Goal: Information Seeking & Learning: Learn about a topic

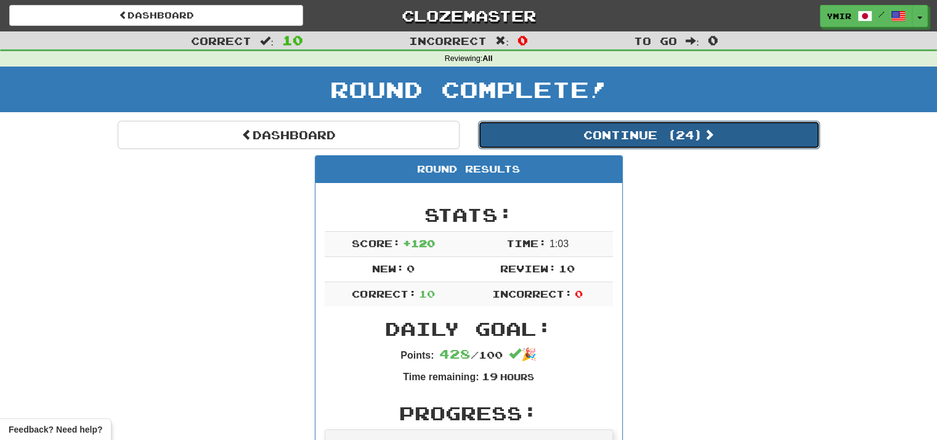
click at [594, 136] on button "Continue ( 24 )" at bounding box center [649, 135] width 342 height 28
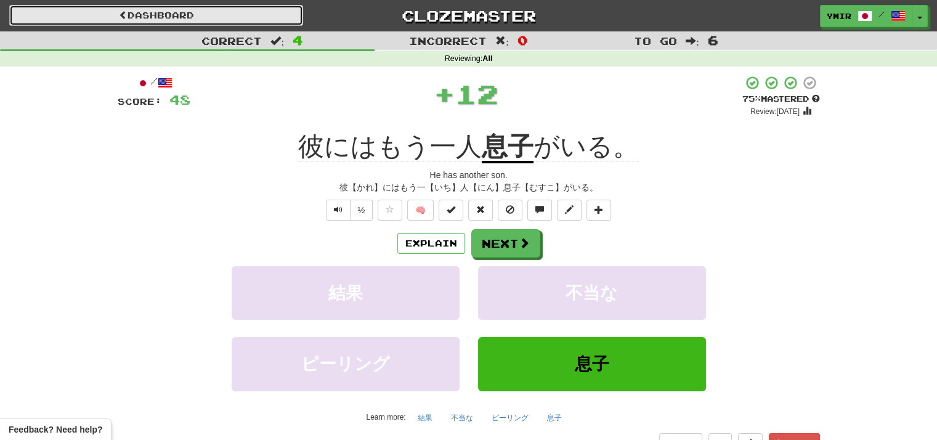
click at [287, 14] on link "Dashboard" at bounding box center [156, 15] width 294 height 21
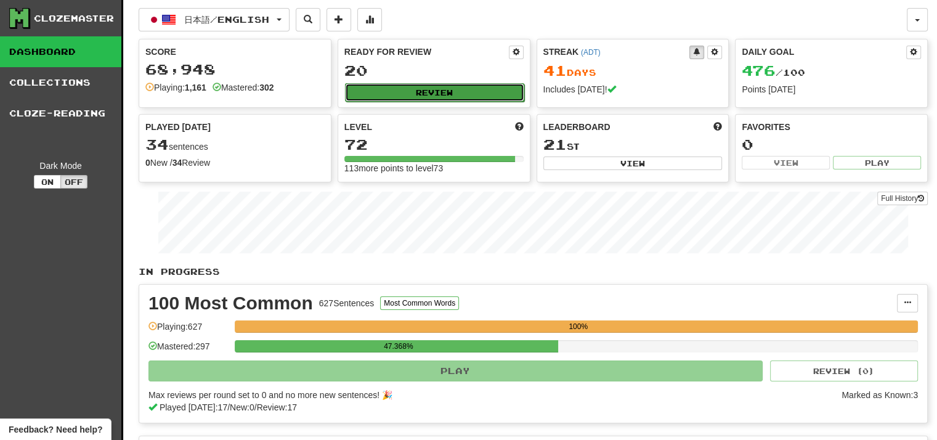
click at [410, 91] on button "Review" at bounding box center [434, 92] width 179 height 18
select select "**"
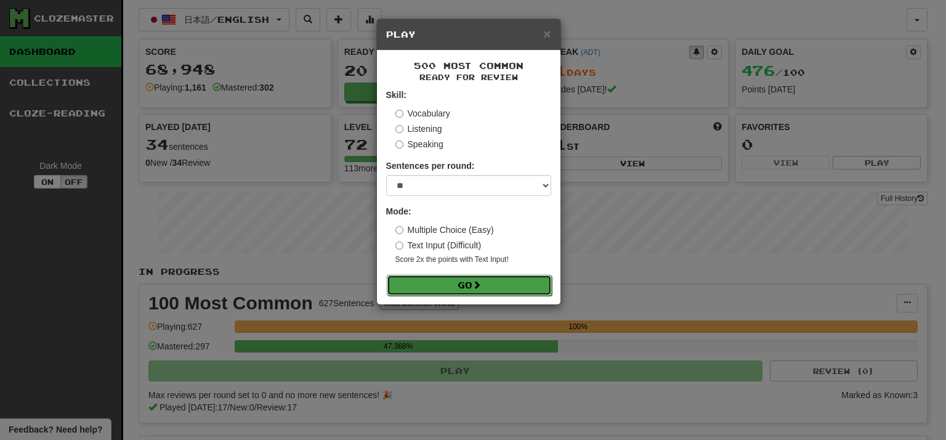
click at [445, 291] on button "Go" at bounding box center [469, 285] width 165 height 21
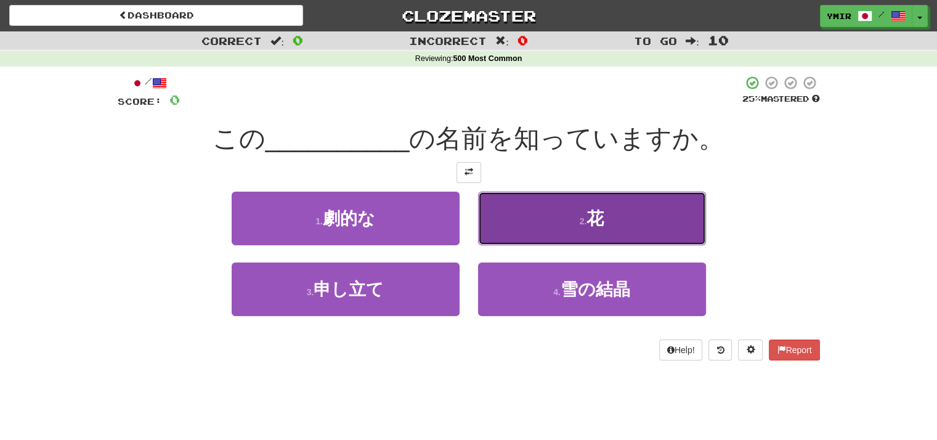
click at [487, 226] on button "2 . 花" at bounding box center [592, 219] width 228 height 54
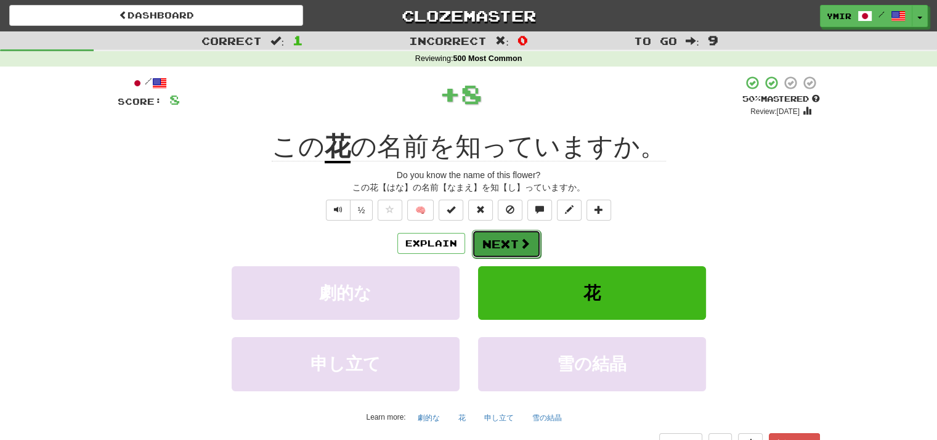
click at [498, 248] on button "Next" at bounding box center [506, 244] width 69 height 28
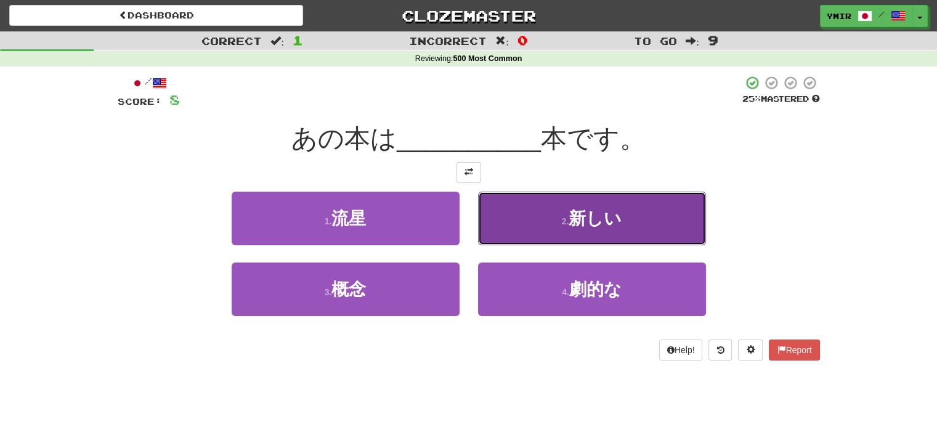
click at [500, 226] on button "2 . 新しい" at bounding box center [592, 219] width 228 height 54
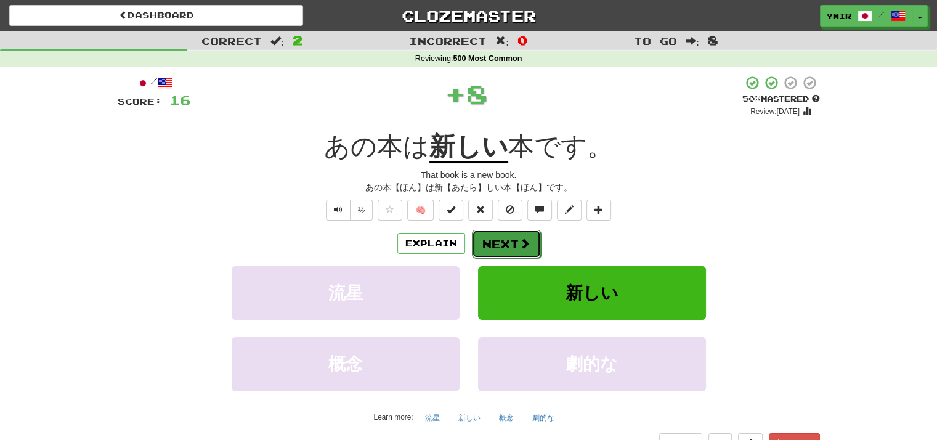
click at [500, 250] on button "Next" at bounding box center [506, 244] width 69 height 28
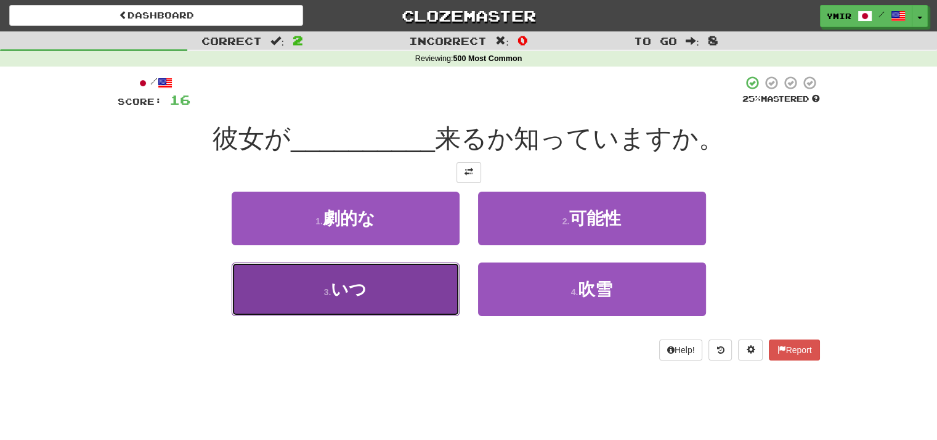
click at [436, 280] on button "3 . いつ" at bounding box center [346, 289] width 228 height 54
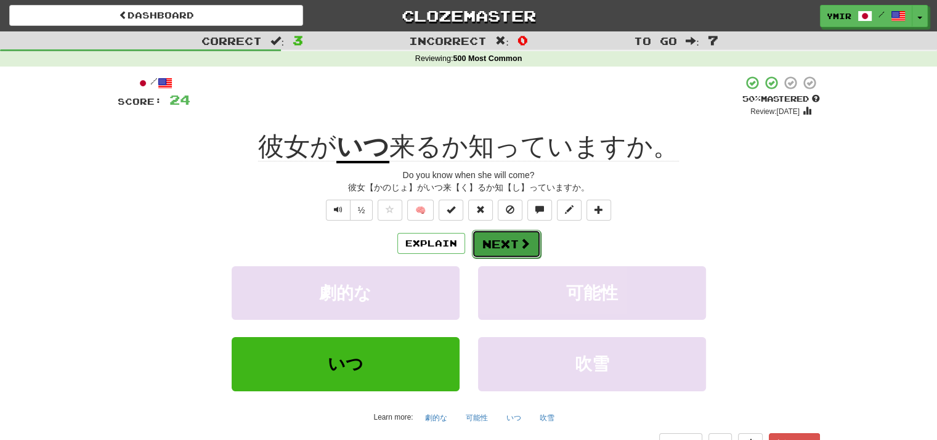
click at [489, 248] on button "Next" at bounding box center [506, 244] width 69 height 28
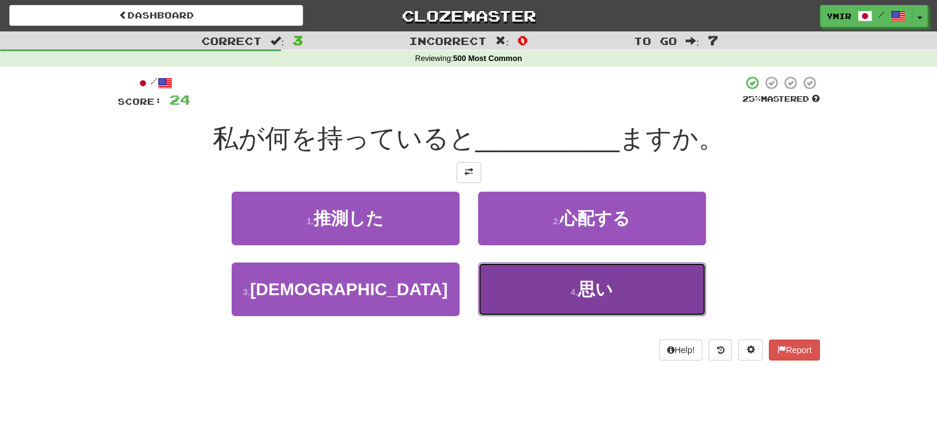
click at [497, 278] on button "4 . 思い" at bounding box center [592, 289] width 228 height 54
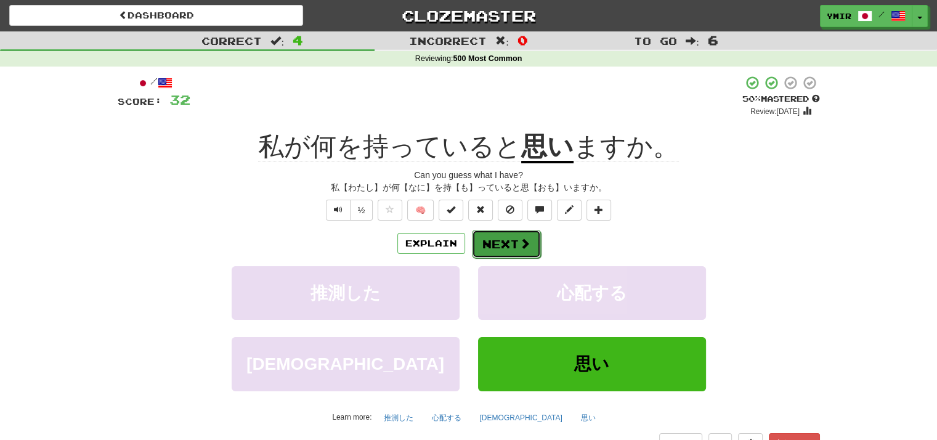
click at [498, 245] on button "Next" at bounding box center [506, 244] width 69 height 28
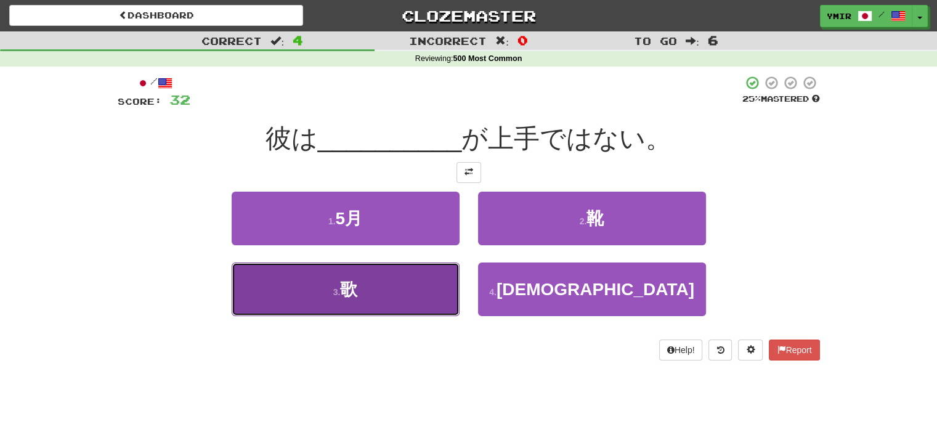
click at [426, 271] on button "3 . 歌" at bounding box center [346, 289] width 228 height 54
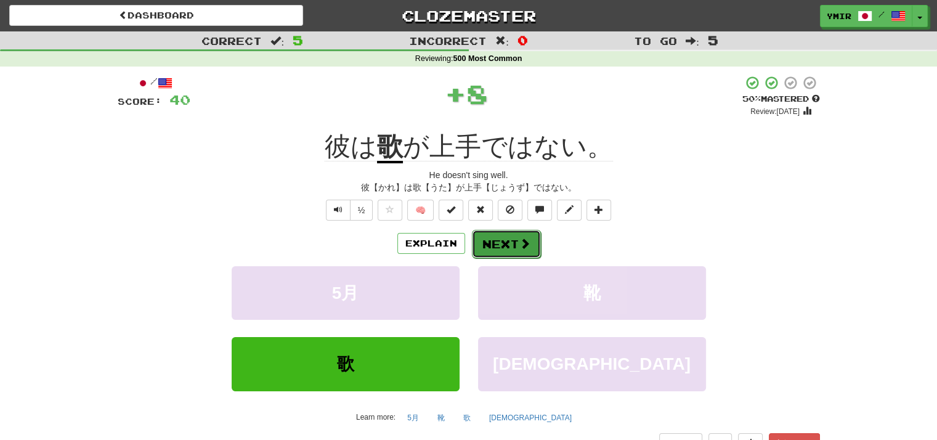
click at [483, 242] on button "Next" at bounding box center [506, 244] width 69 height 28
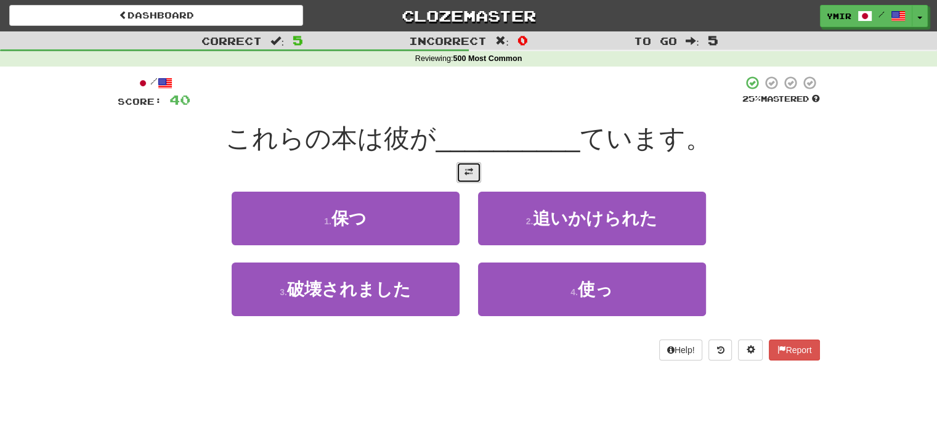
click at [472, 176] on span at bounding box center [468, 172] width 9 height 9
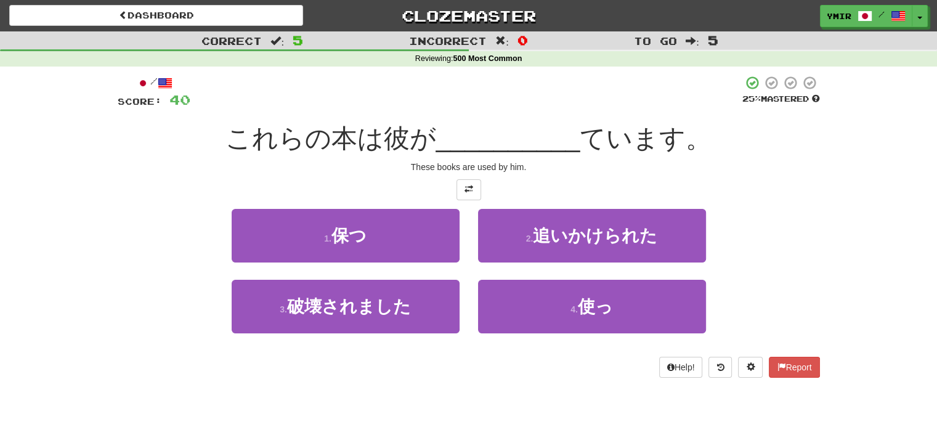
click at [471, 252] on div "2 . 追いかけられた" at bounding box center [592, 244] width 246 height 71
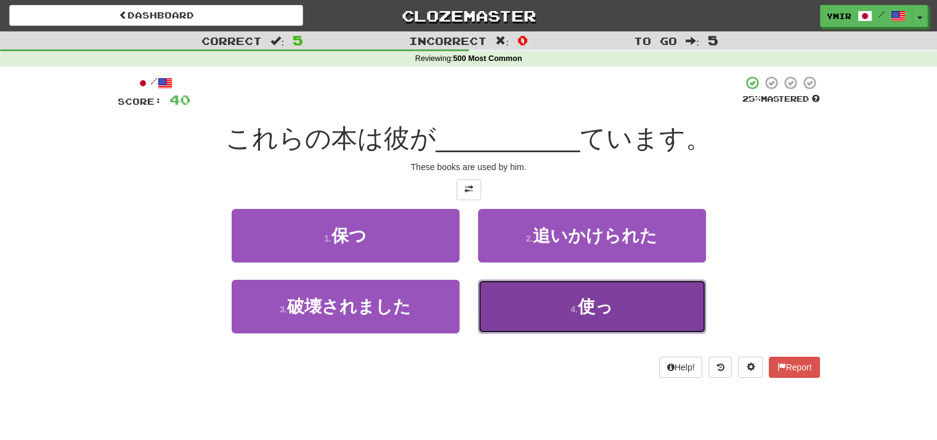
click at [494, 297] on button "4 . 使っ" at bounding box center [592, 307] width 228 height 54
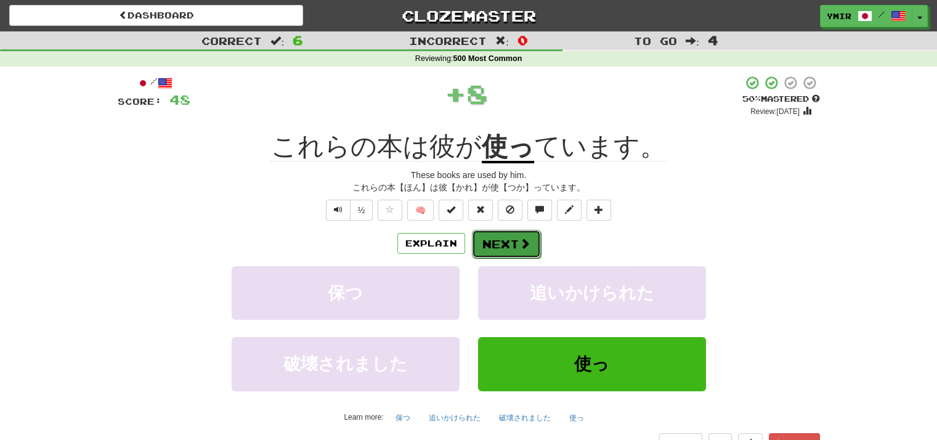
click at [495, 253] on button "Next" at bounding box center [506, 244] width 69 height 28
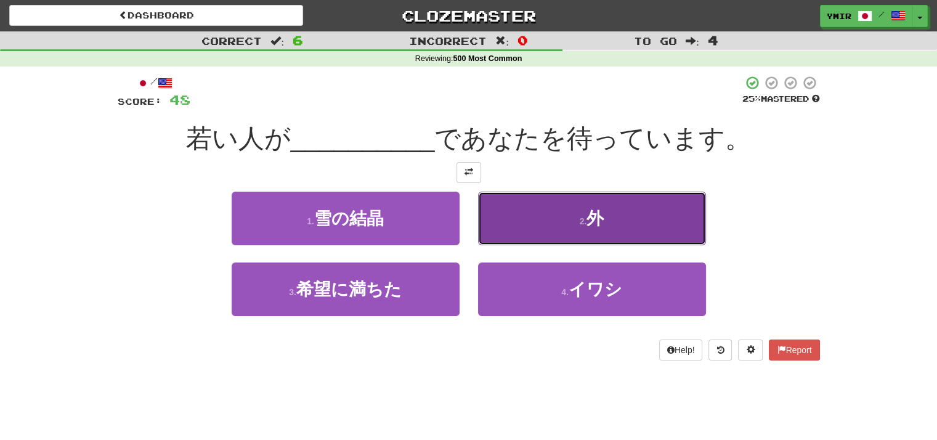
click at [490, 224] on button "2 . 外" at bounding box center [592, 219] width 228 height 54
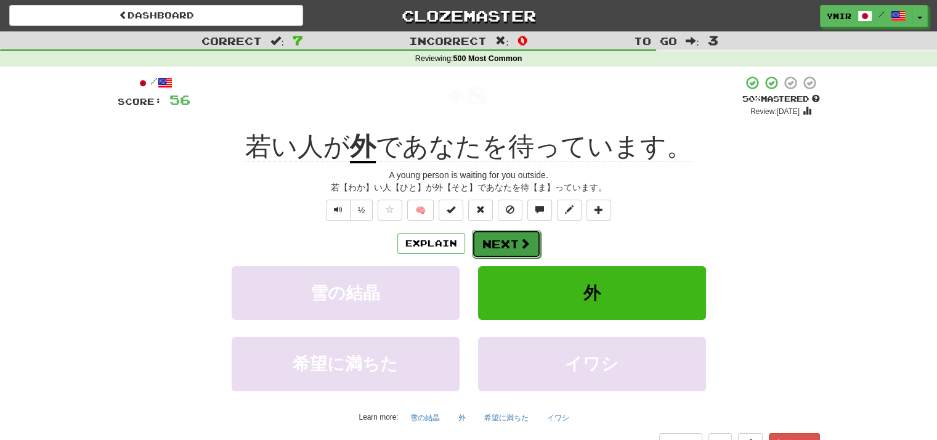
click at [484, 247] on button "Next" at bounding box center [506, 244] width 69 height 28
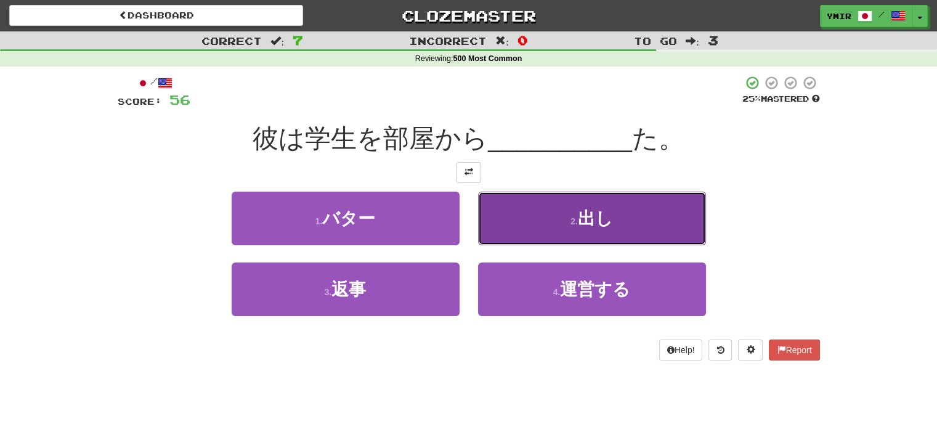
click at [502, 224] on button "2 . 出し" at bounding box center [592, 219] width 228 height 54
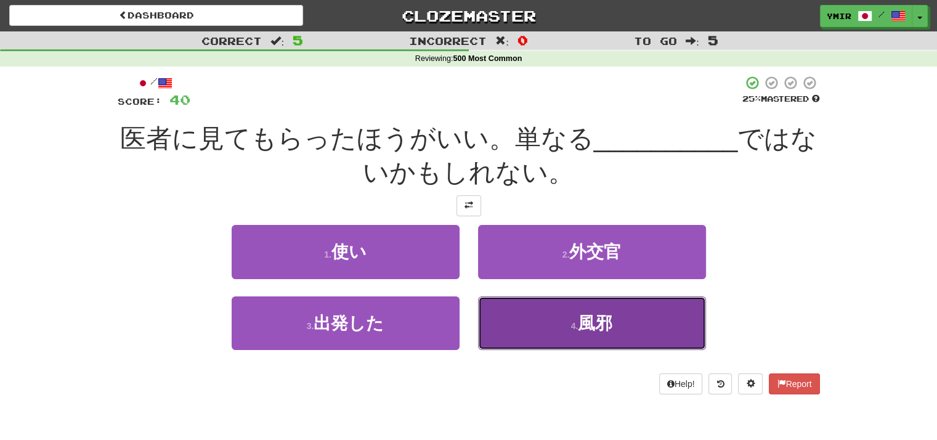
click at [516, 306] on button "4 . 風邪" at bounding box center [592, 323] width 228 height 54
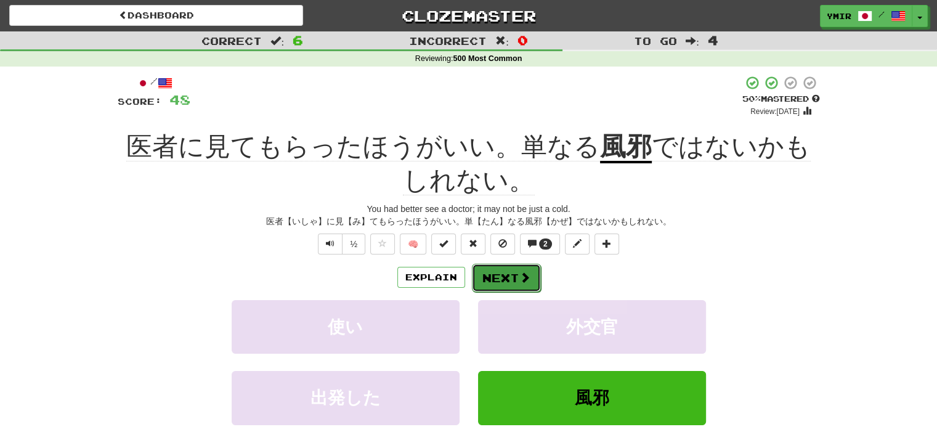
click at [512, 278] on button "Next" at bounding box center [506, 278] width 69 height 28
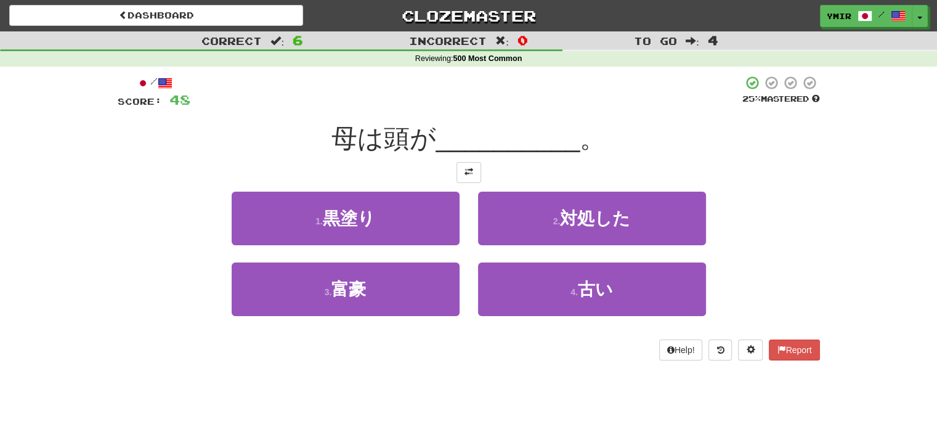
click at [466, 249] on div "1 . 黒塗り" at bounding box center [345, 227] width 246 height 71
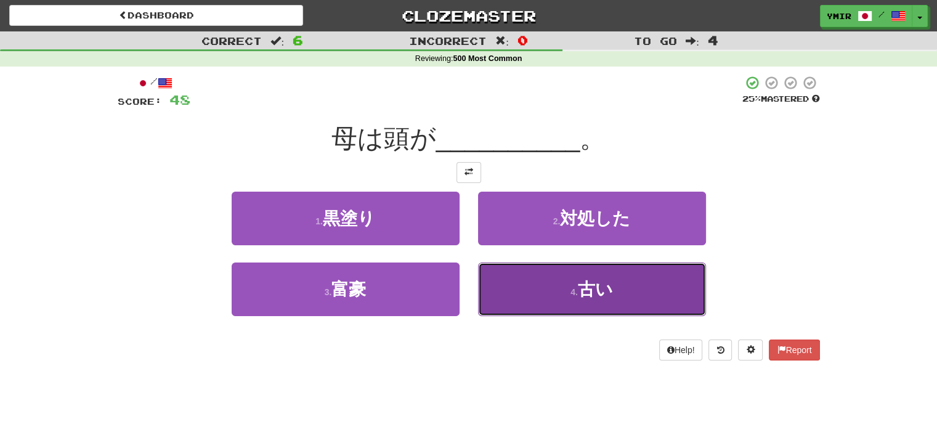
click at [493, 283] on button "4 . 古い" at bounding box center [592, 289] width 228 height 54
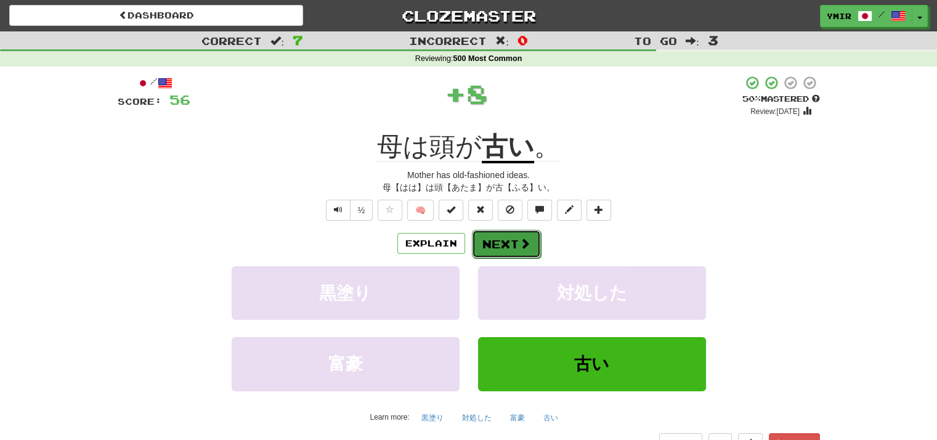
click at [487, 247] on button "Next" at bounding box center [506, 244] width 69 height 28
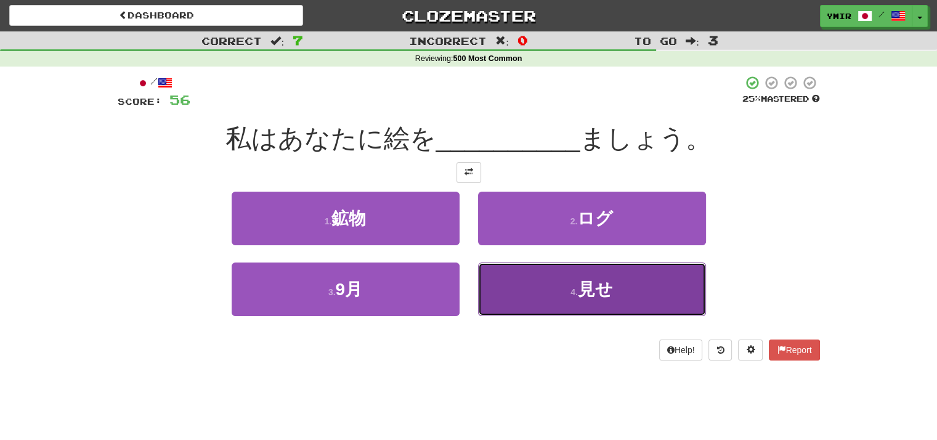
click at [501, 283] on button "4 . 見せ" at bounding box center [592, 289] width 228 height 54
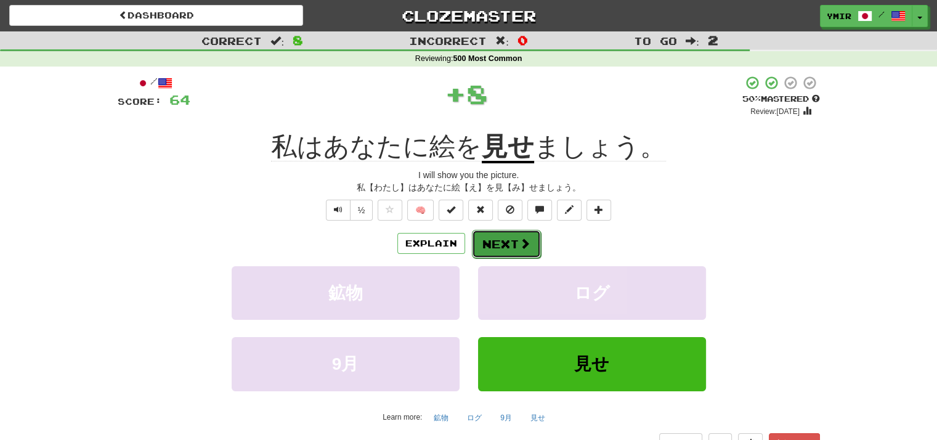
click at [490, 242] on button "Next" at bounding box center [506, 244] width 69 height 28
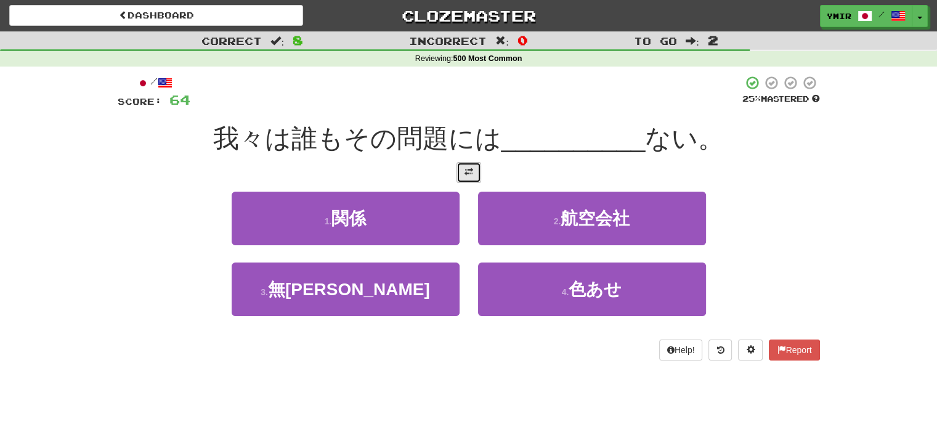
click at [463, 177] on button at bounding box center [468, 172] width 25 height 21
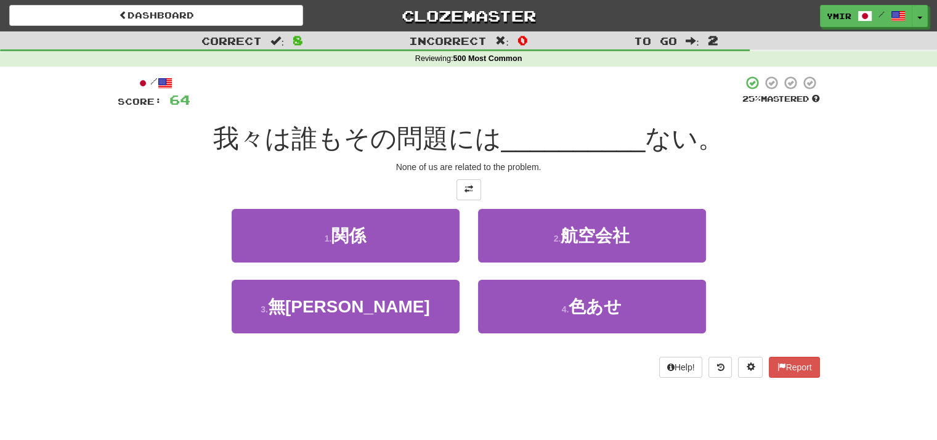
click at [469, 240] on div "2 . 航空会社" at bounding box center [592, 244] width 246 height 71
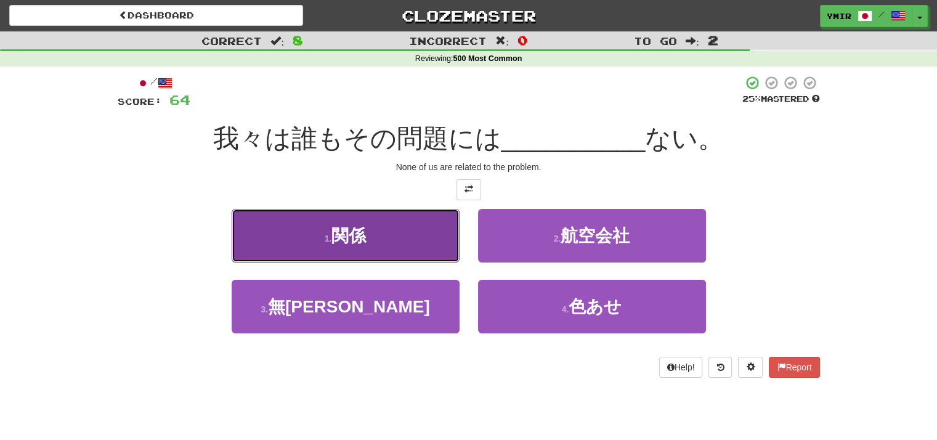
click at [435, 243] on button "1 . 関係" at bounding box center [346, 236] width 228 height 54
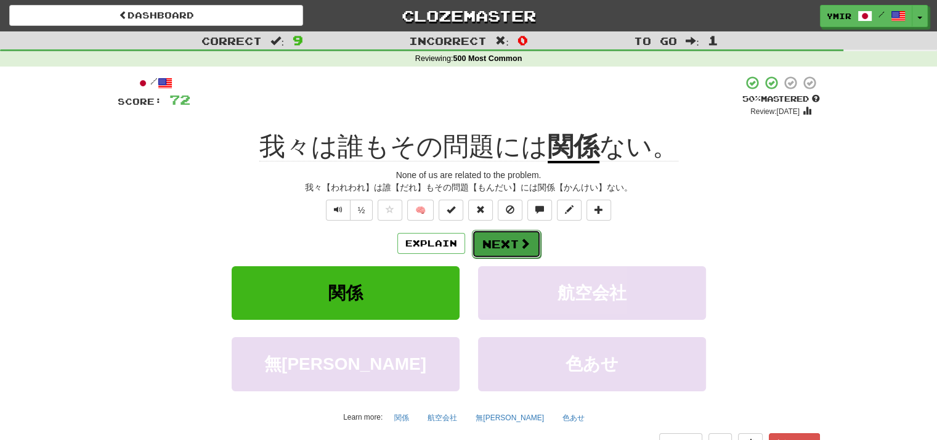
click at [488, 246] on button "Next" at bounding box center [506, 244] width 69 height 28
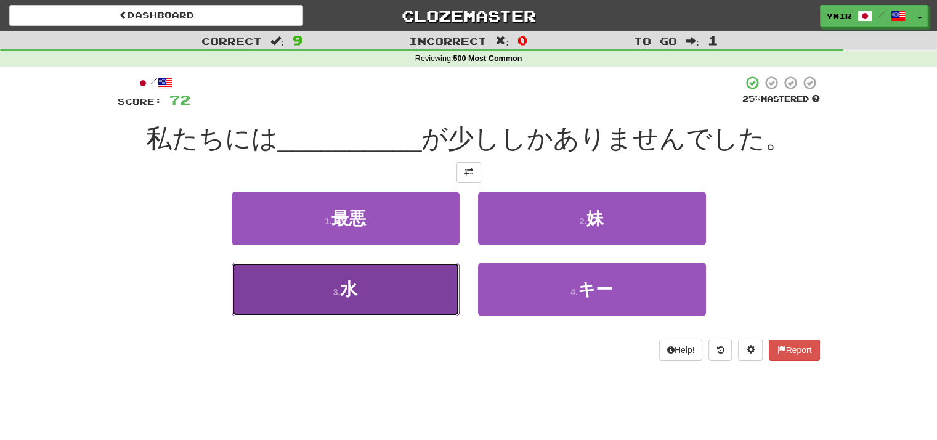
click at [449, 282] on button "3 . 水" at bounding box center [346, 289] width 228 height 54
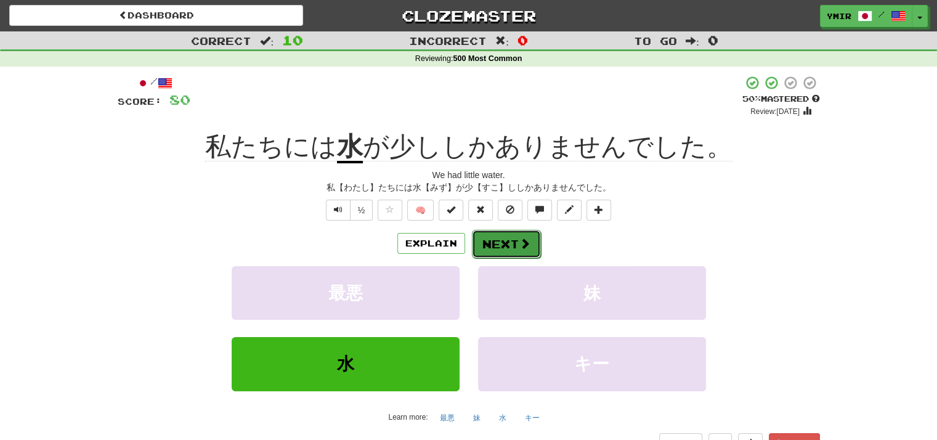
click at [484, 245] on button "Next" at bounding box center [506, 244] width 69 height 28
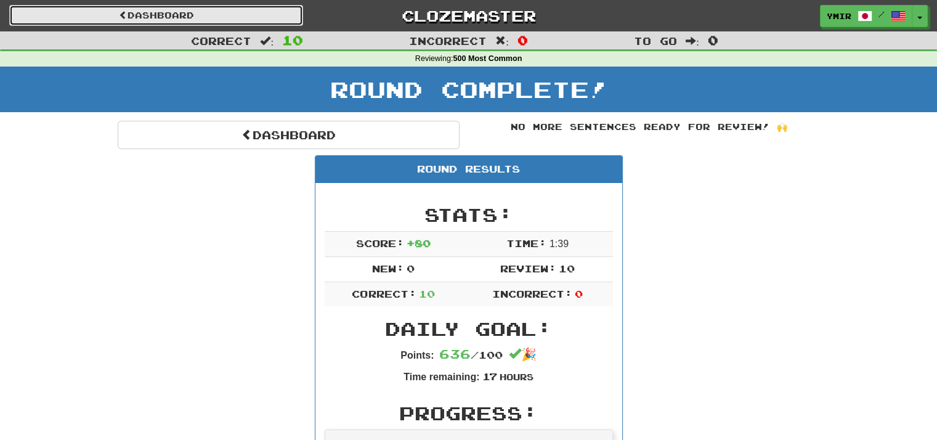
click at [209, 13] on link "Dashboard" at bounding box center [156, 15] width 294 height 21
